Goal: Task Accomplishment & Management: Manage account settings

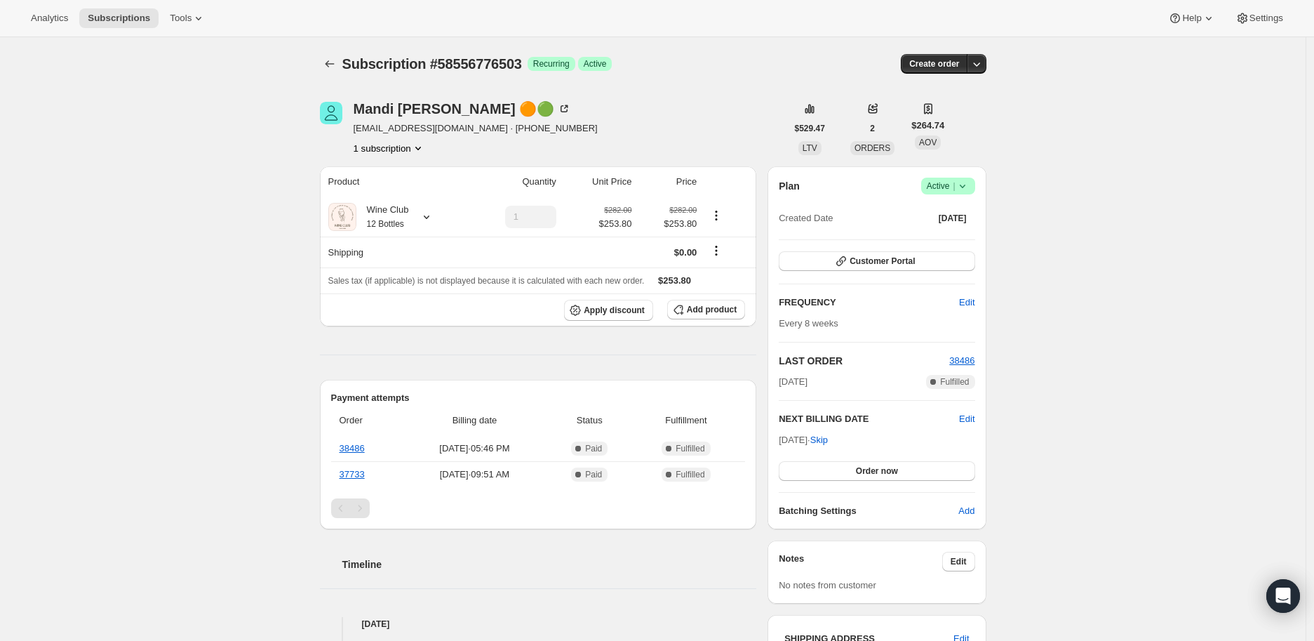
click at [970, 188] on icon at bounding box center [963, 186] width 14 height 14
click at [959, 236] on span "Cancel subscription" at bounding box center [952, 237] width 79 height 11
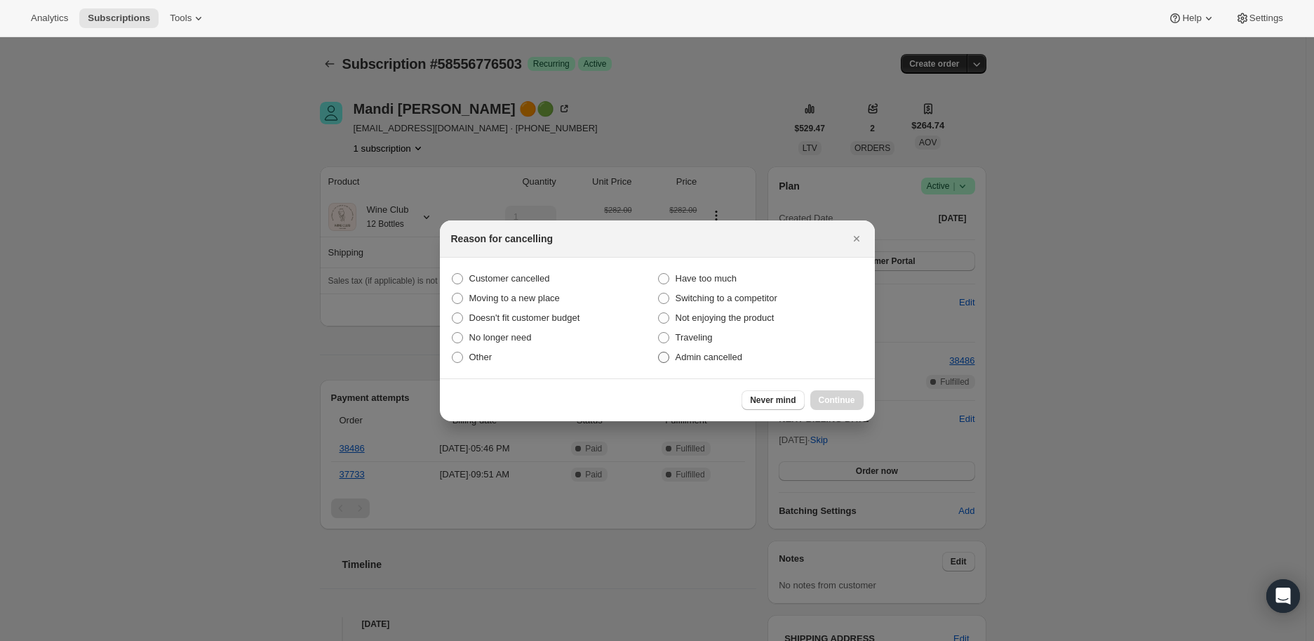
drag, startPoint x: 667, startPoint y: 355, endPoint x: 684, endPoint y: 362, distance: 18.9
click at [684, 362] on label "Admin cancelled" at bounding box center [760, 357] width 206 height 20
click at [664, 360] on span ":rbl:" at bounding box center [663, 357] width 11 height 11
click at [659, 352] on input "Admin cancelled" at bounding box center [658, 352] width 1 height 1
radio input "true"
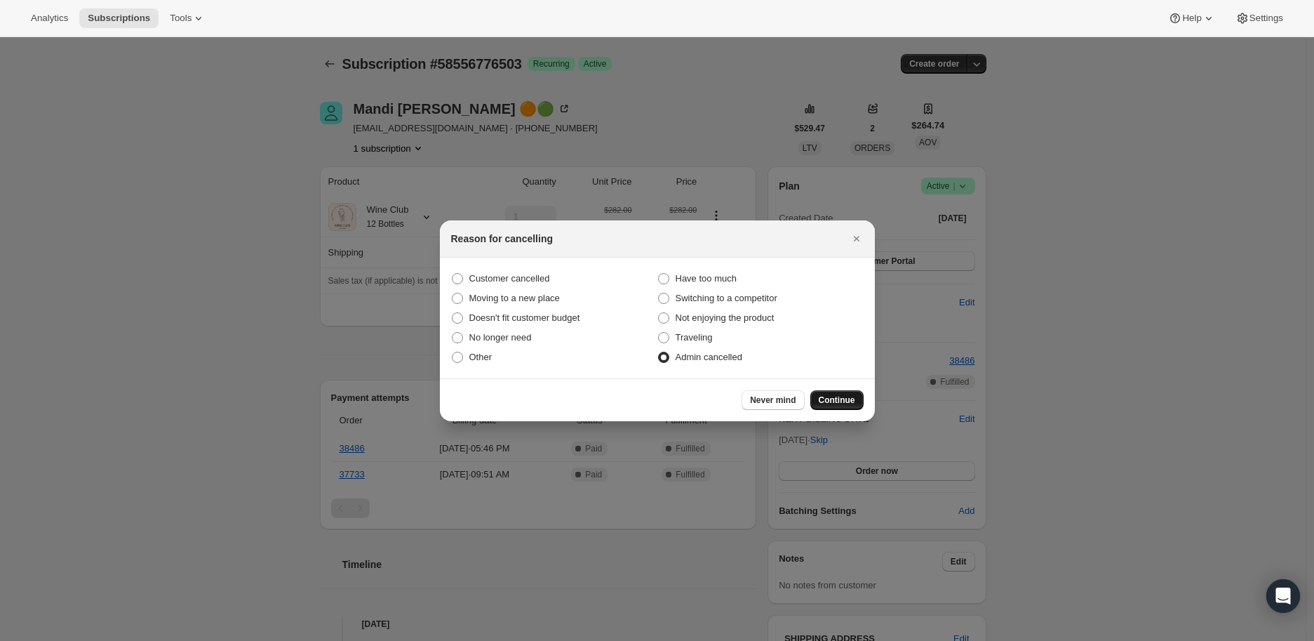
click at [827, 394] on span "Continue" at bounding box center [837, 399] width 36 height 11
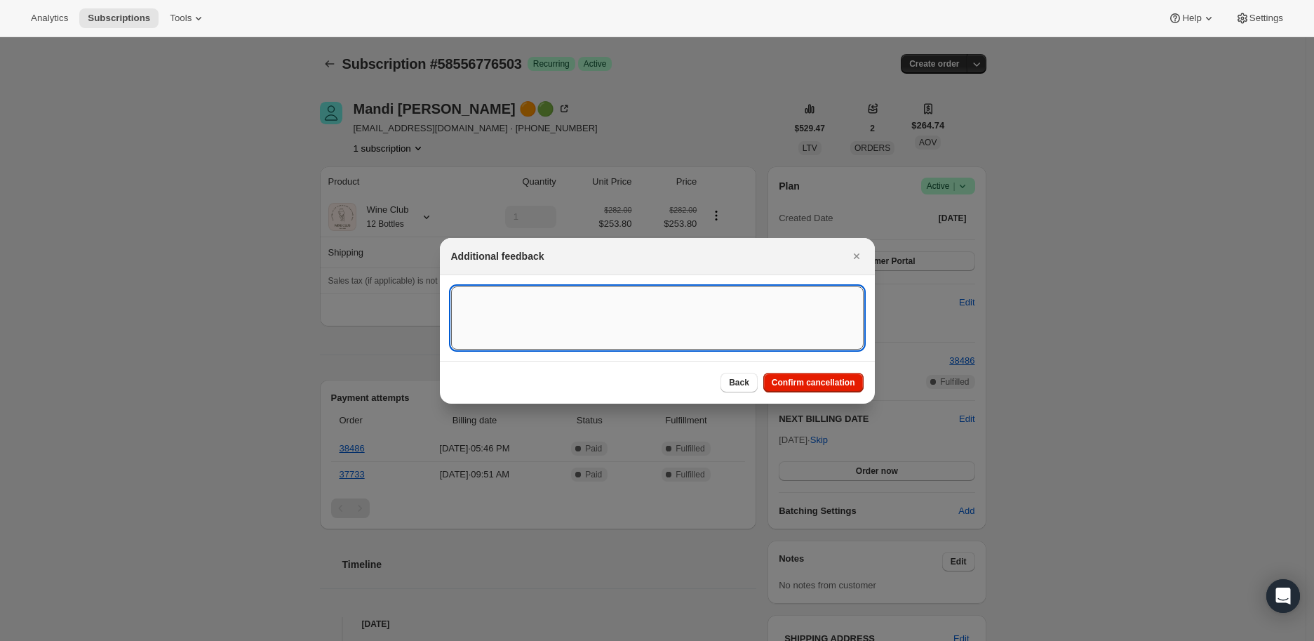
click at [519, 312] on textarea ":rbl:" at bounding box center [657, 317] width 413 height 63
click at [541, 299] on textarea "Love SYLTBAR. Finan" at bounding box center [657, 317] width 413 height 63
type textarea "Love SYLTBAR. Financial reasons"
click at [825, 381] on span "Confirm cancellation" at bounding box center [813, 382] width 83 height 11
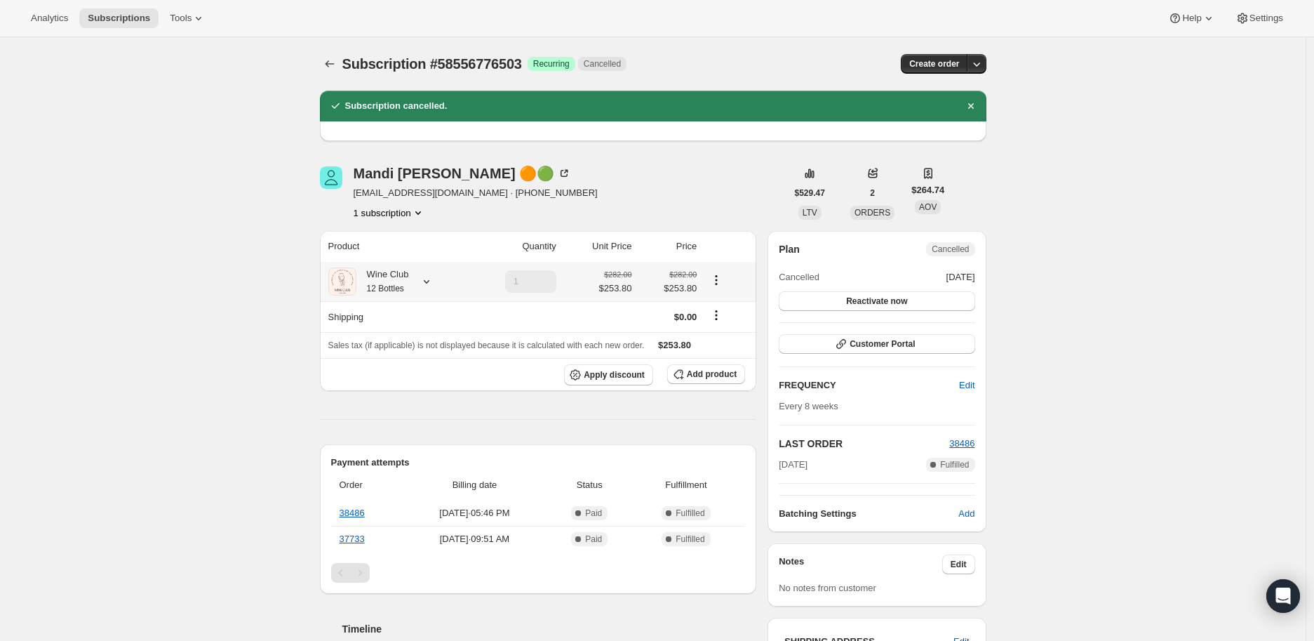
click at [432, 278] on icon at bounding box center [427, 281] width 14 height 14
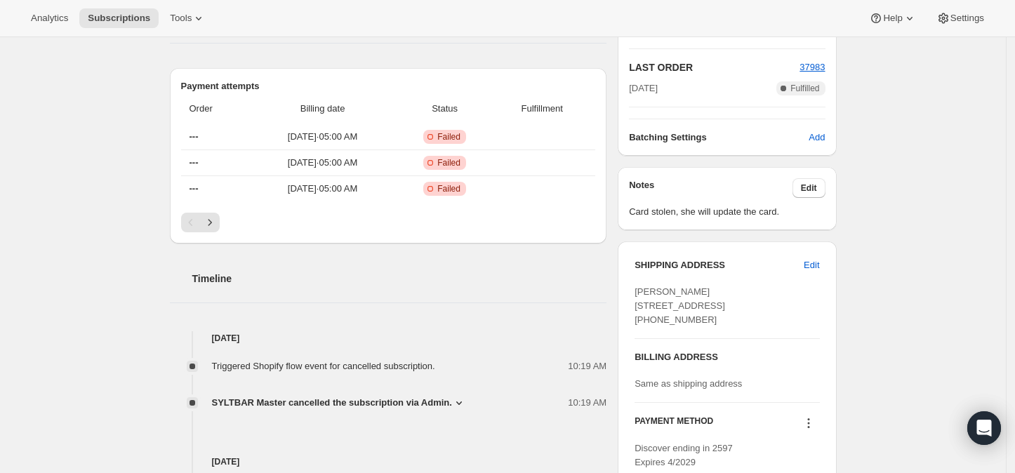
scroll to position [389, 0]
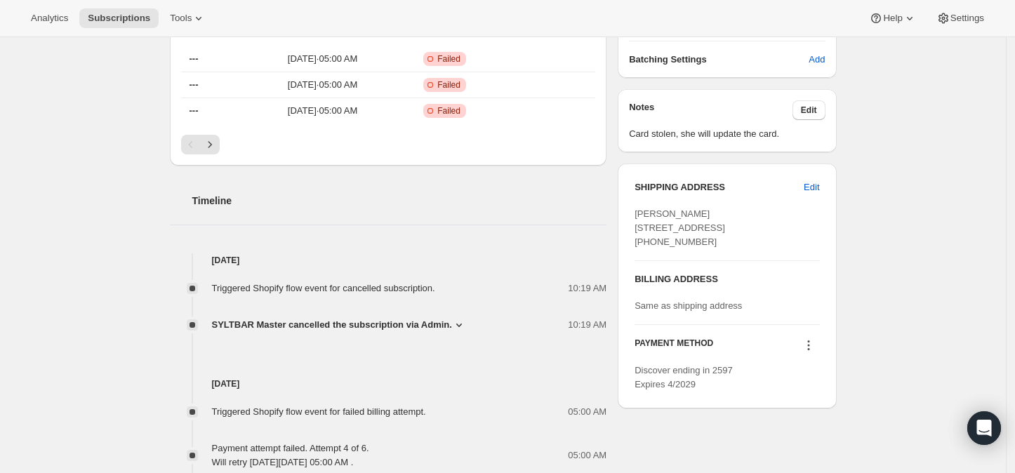
click at [455, 326] on icon at bounding box center [459, 325] width 14 height 14
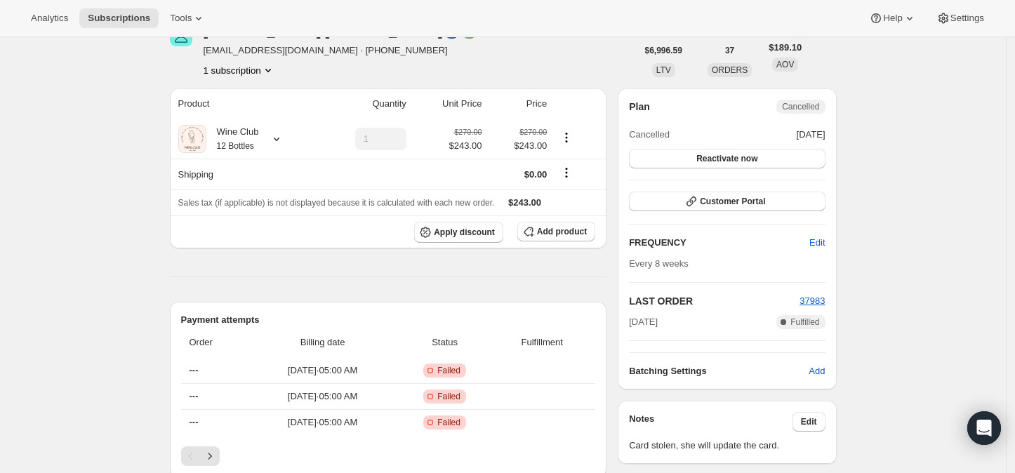
scroll to position [0, 0]
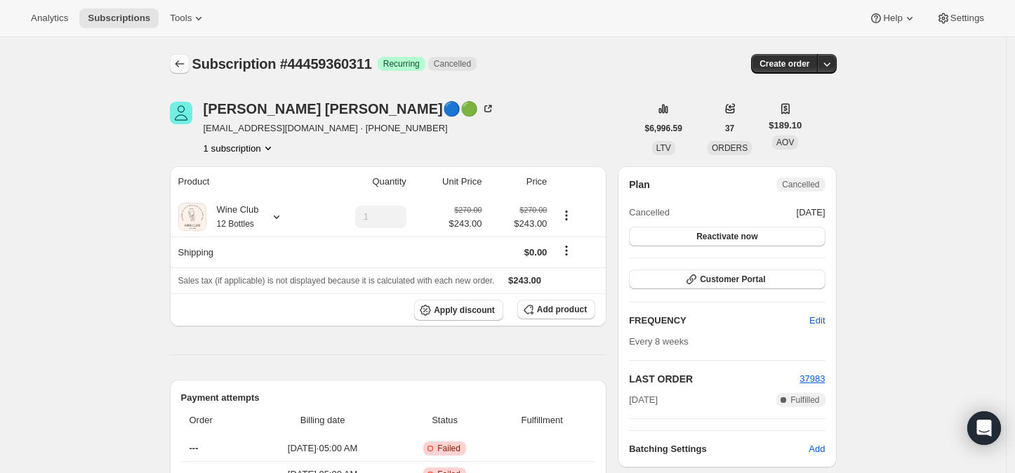
click at [184, 64] on icon "Subscriptions" at bounding box center [179, 63] width 9 height 7
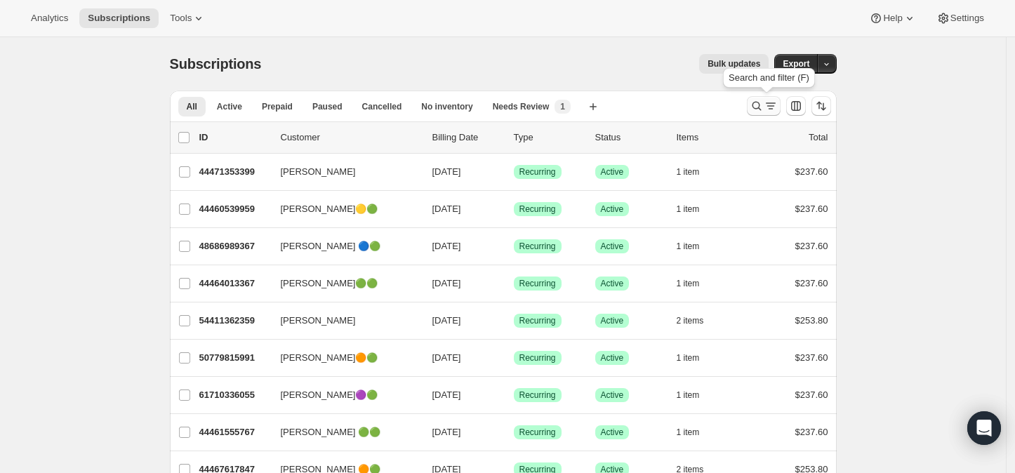
click at [763, 106] on icon "Search and filter results" at bounding box center [756, 106] width 14 height 14
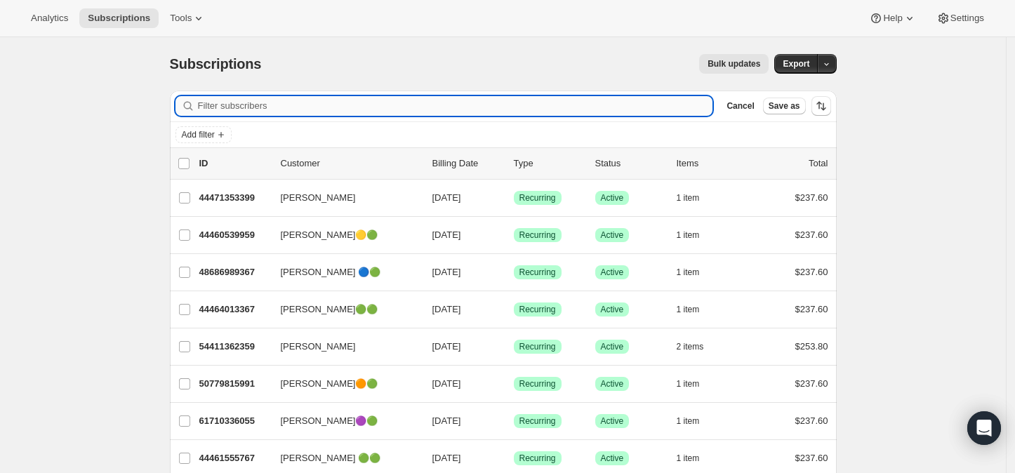
click at [258, 101] on input "Filter subscribers" at bounding box center [455, 106] width 515 height 20
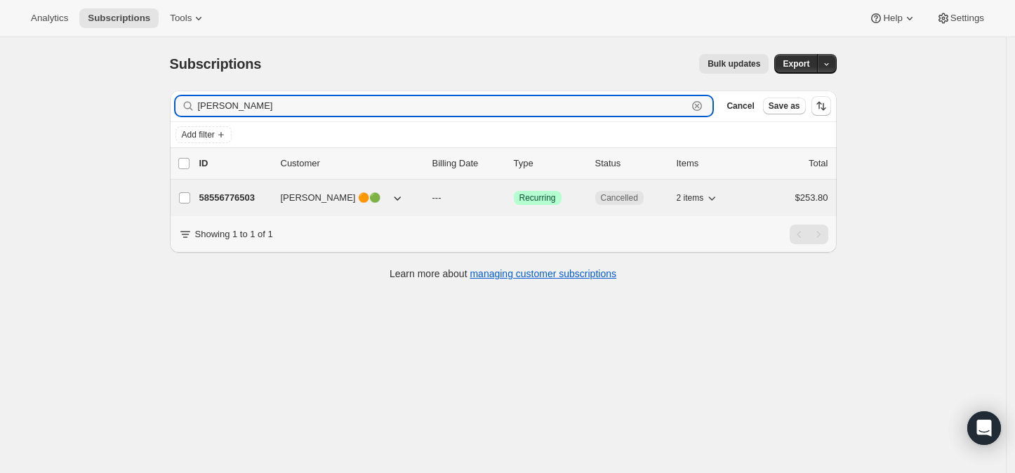
type input "[PERSON_NAME]"
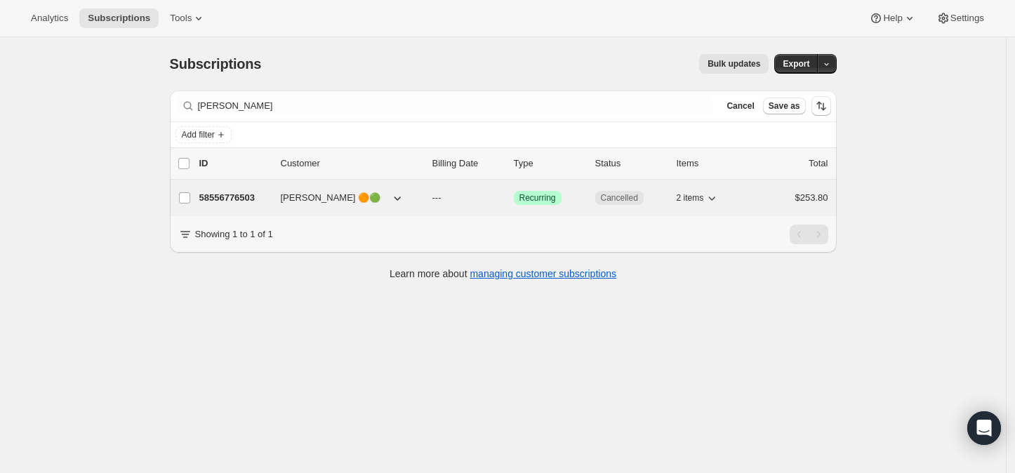
click at [236, 191] on p "58556776503" at bounding box center [234, 198] width 70 height 14
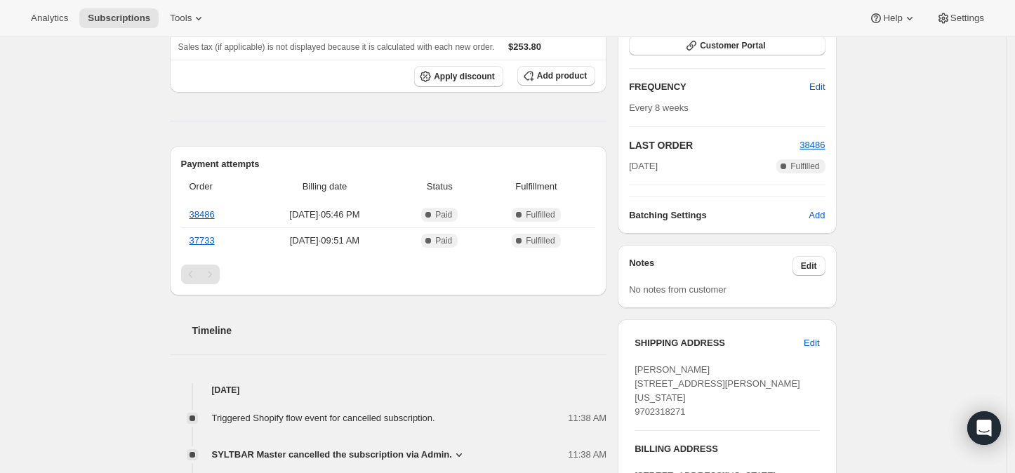
scroll to position [312, 0]
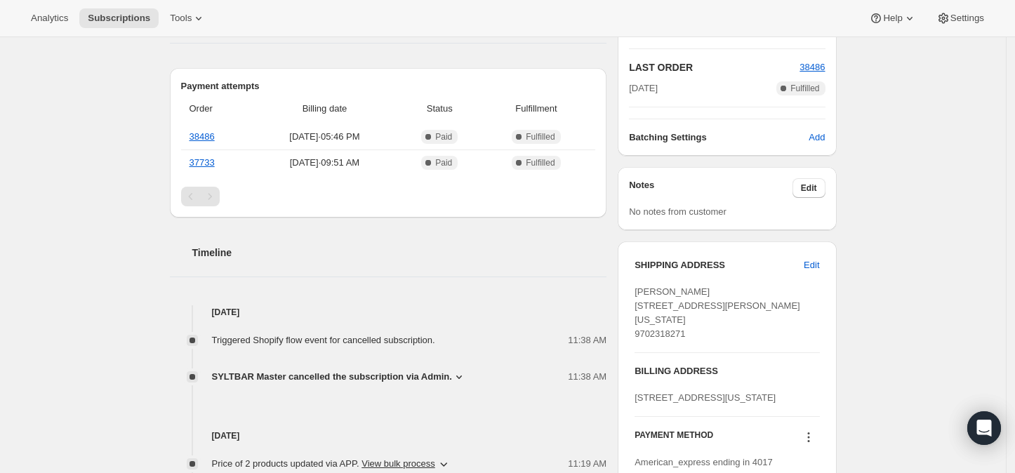
click at [454, 376] on icon at bounding box center [459, 377] width 14 height 14
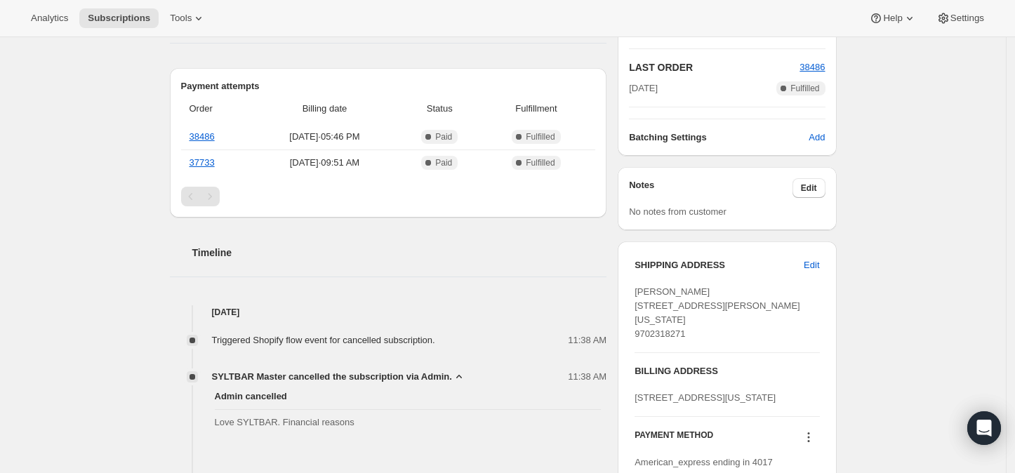
scroll to position [389, 0]
